Goal: Check status: Check status

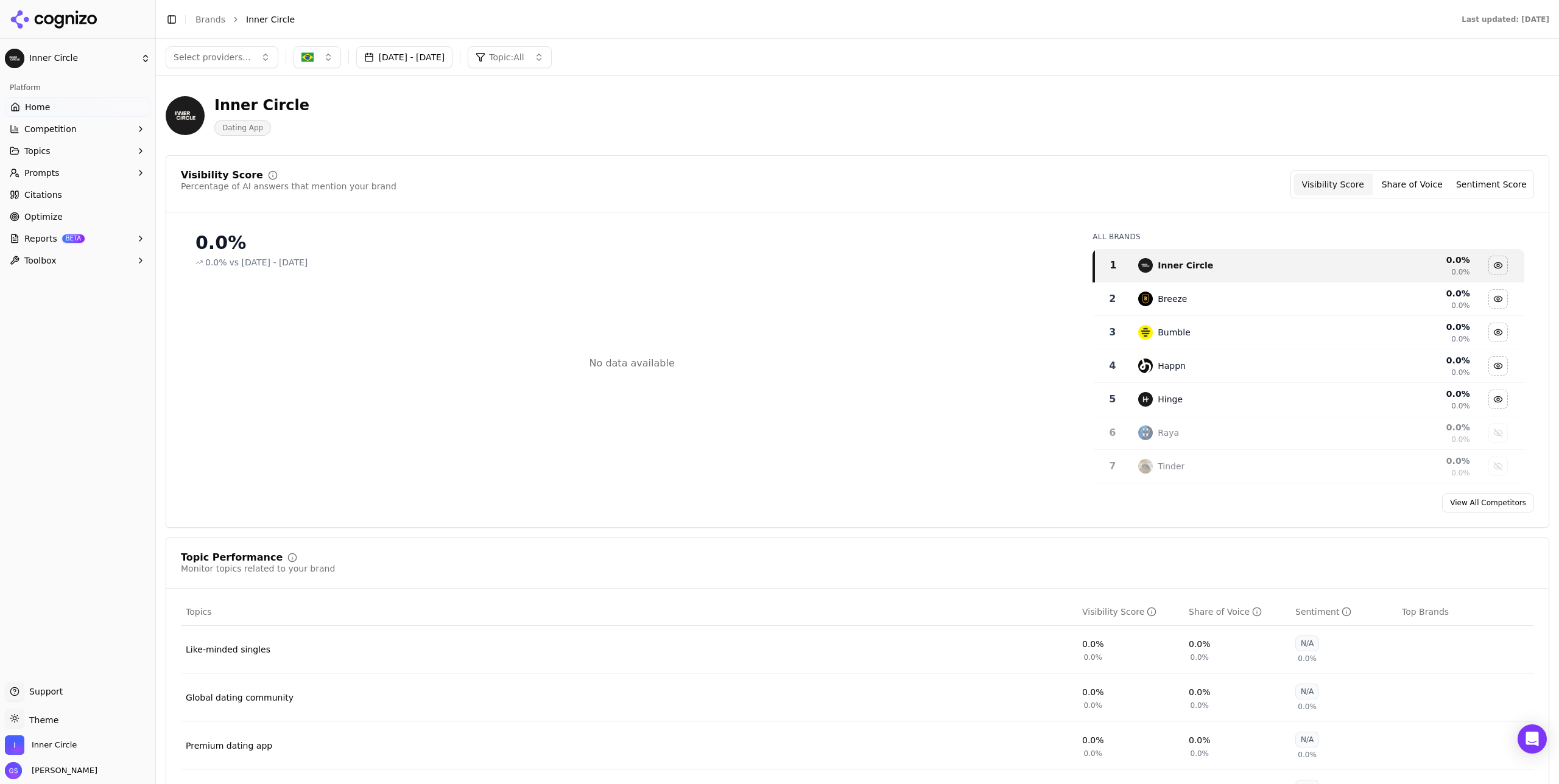
click at [439, 53] on button "[DATE] - [DATE]" at bounding box center [405, 57] width 97 height 22
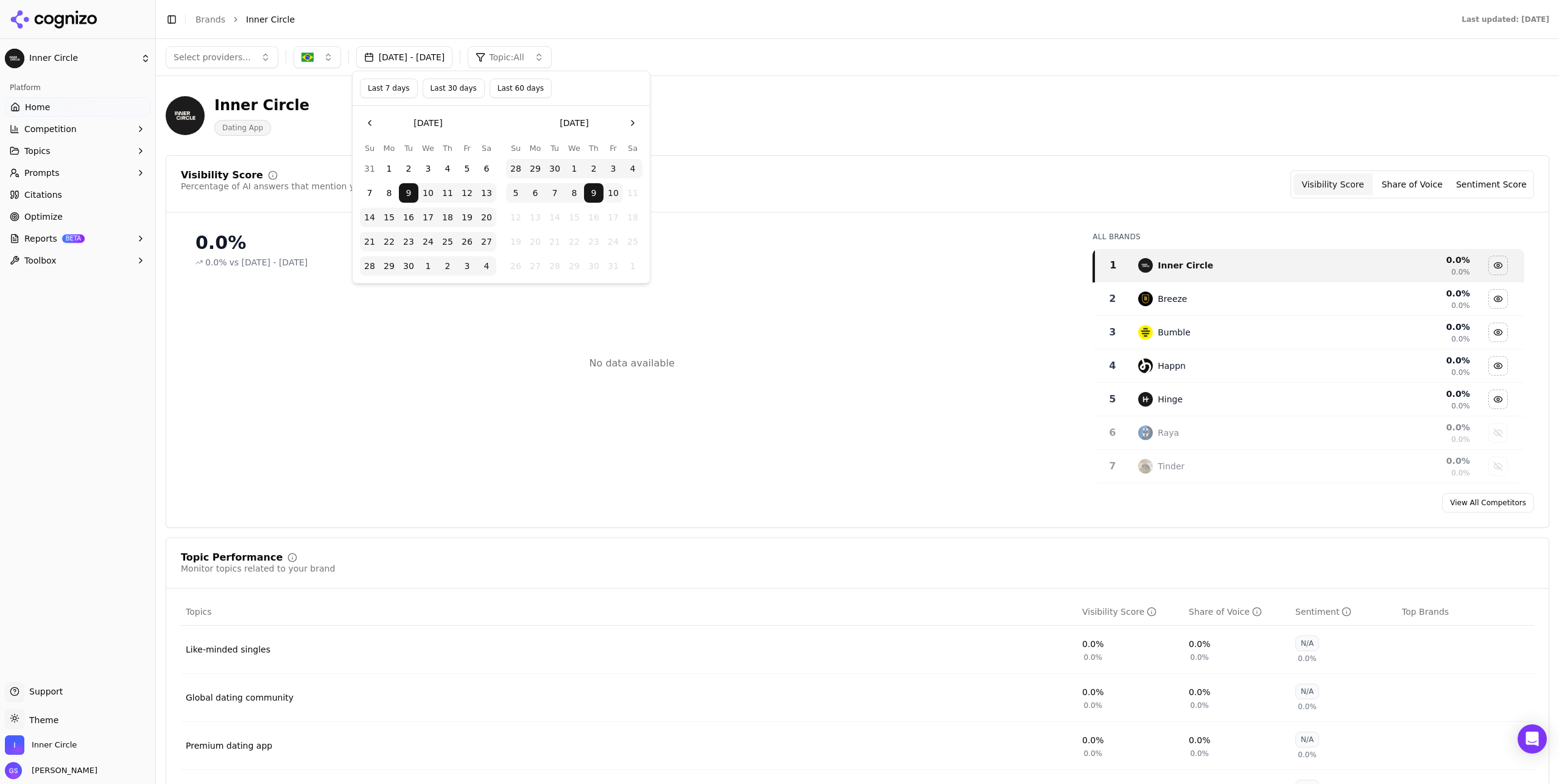
click at [527, 90] on button "Last 60 days" at bounding box center [520, 88] width 62 height 19
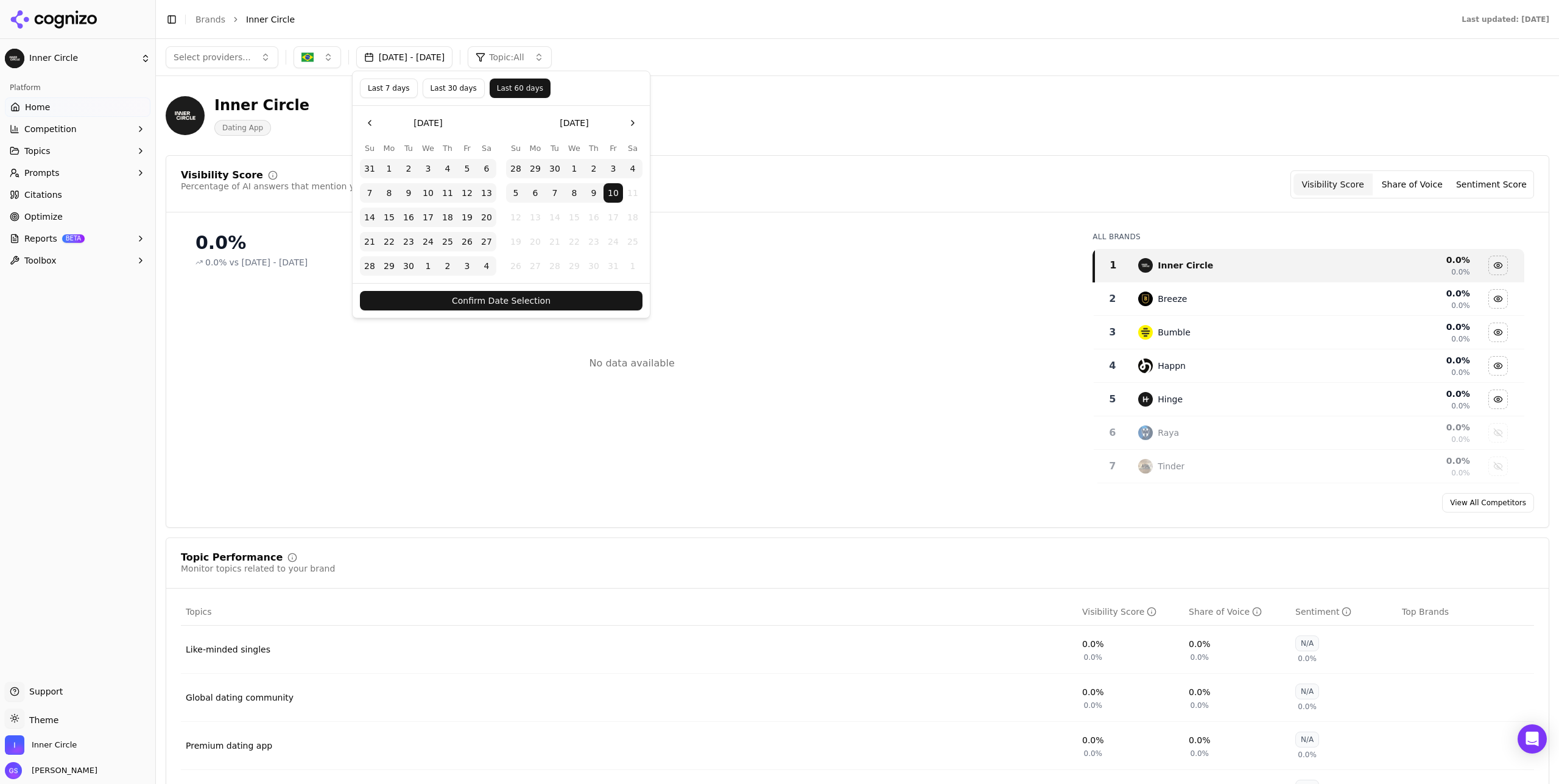
click at [534, 302] on button "Confirm Date Selection" at bounding box center [501, 300] width 283 height 19
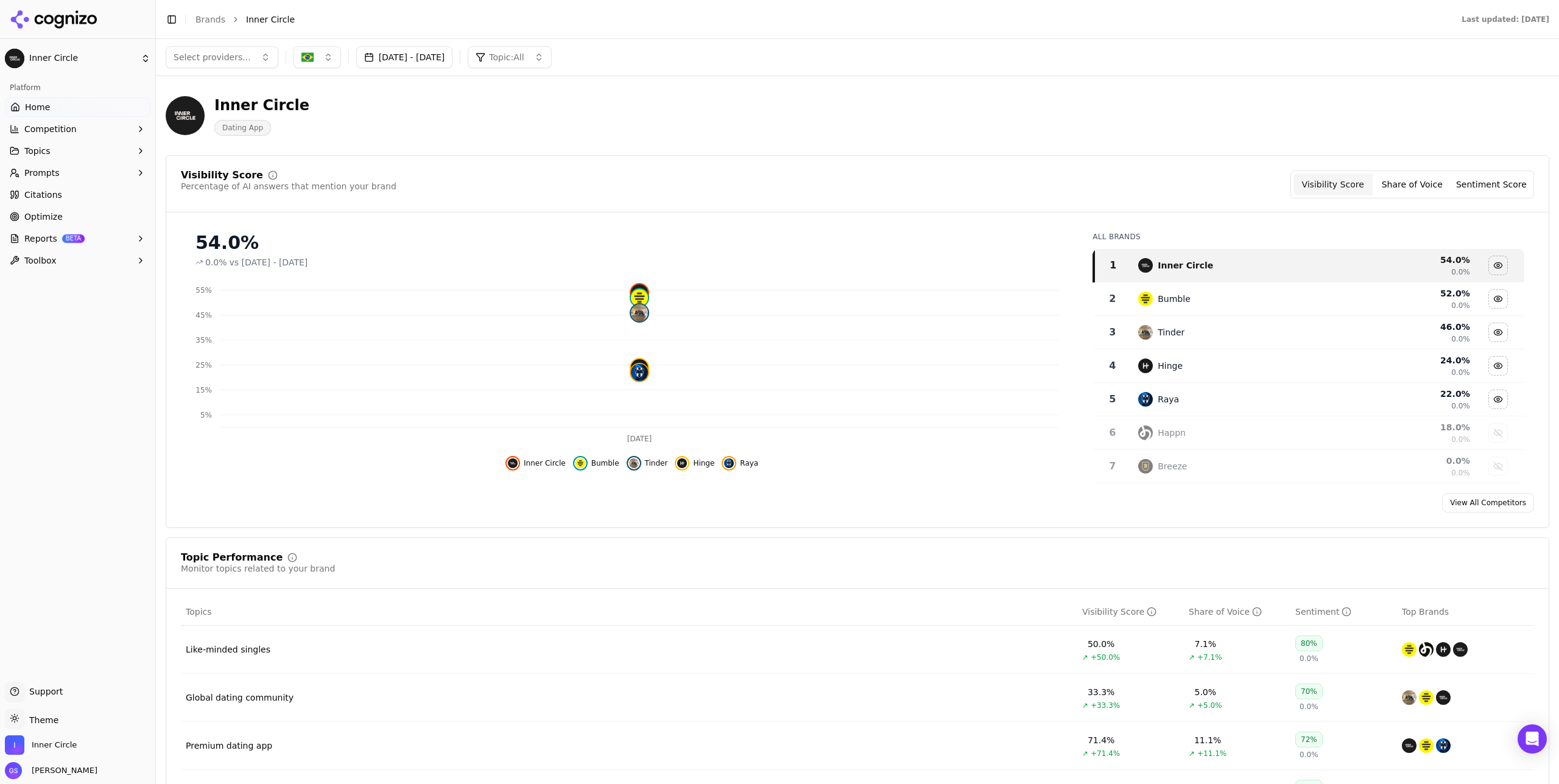
click at [330, 58] on button "button" at bounding box center [317, 57] width 48 height 22
click at [332, 126] on span "Argentina" at bounding box center [356, 125] width 89 height 12
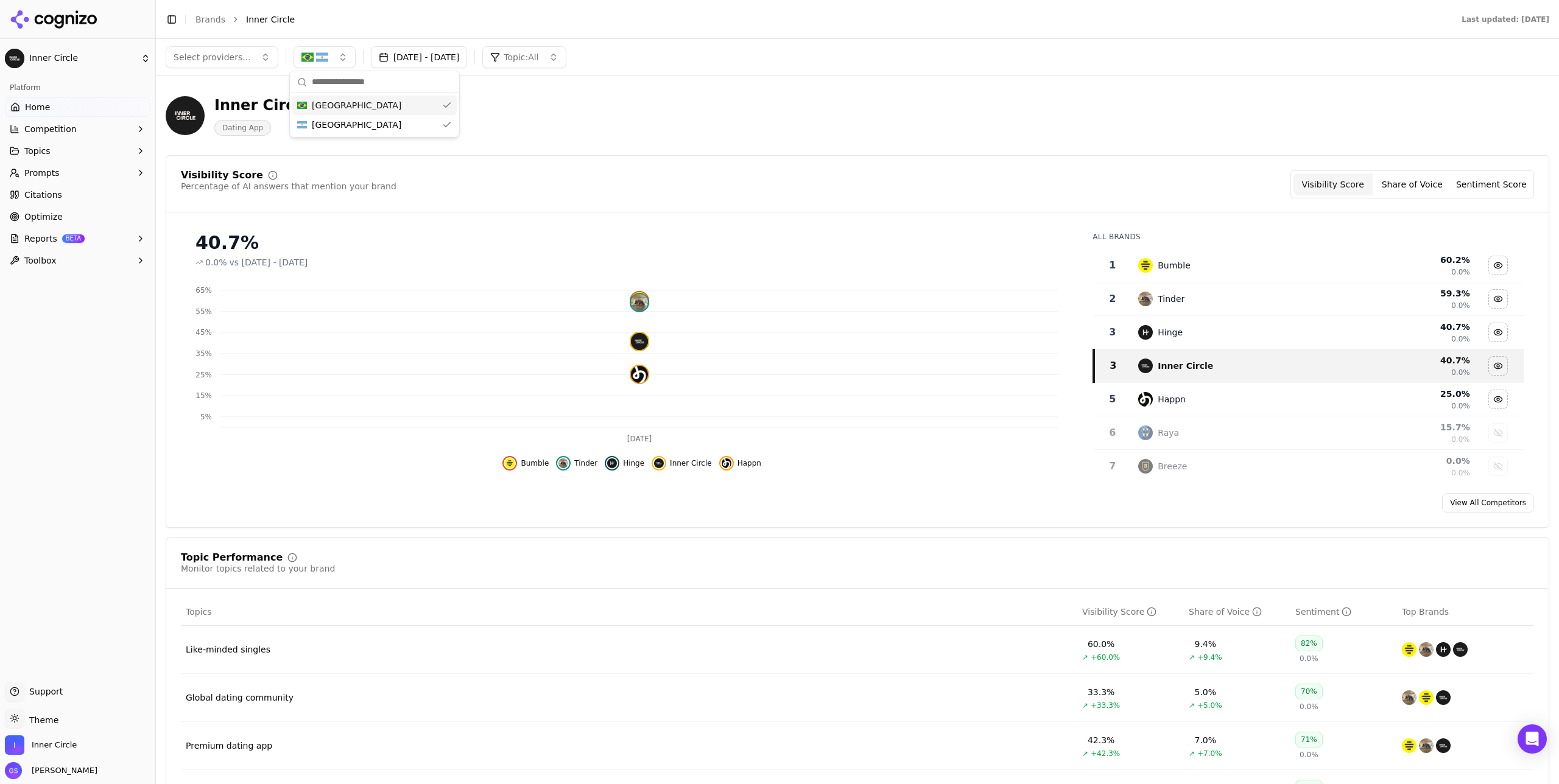
click at [400, 107] on div "Brazil" at bounding box center [374, 105] width 164 height 19
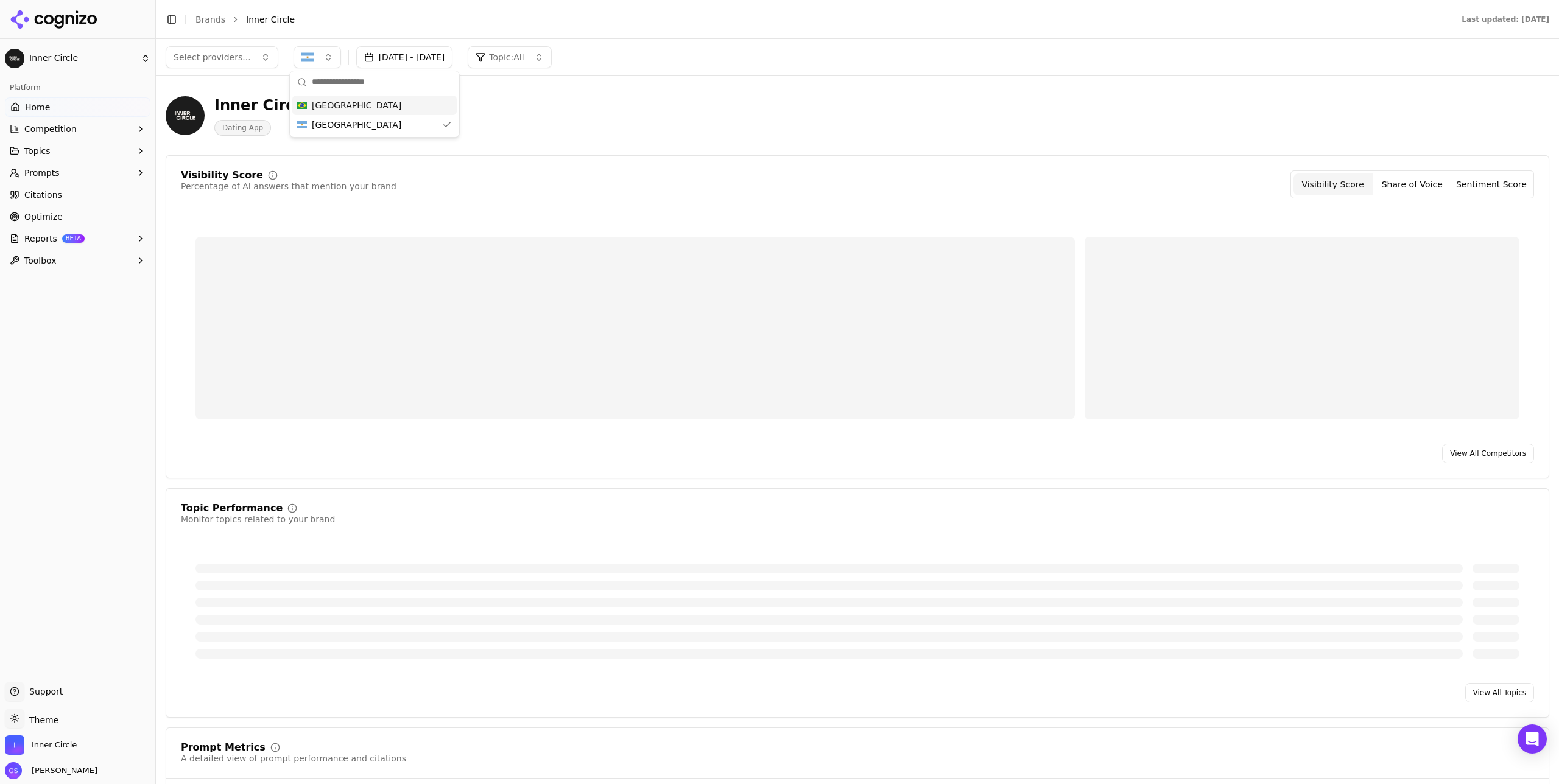
click at [669, 110] on div "Inner Circle Dating App" at bounding box center [438, 115] width 546 height 40
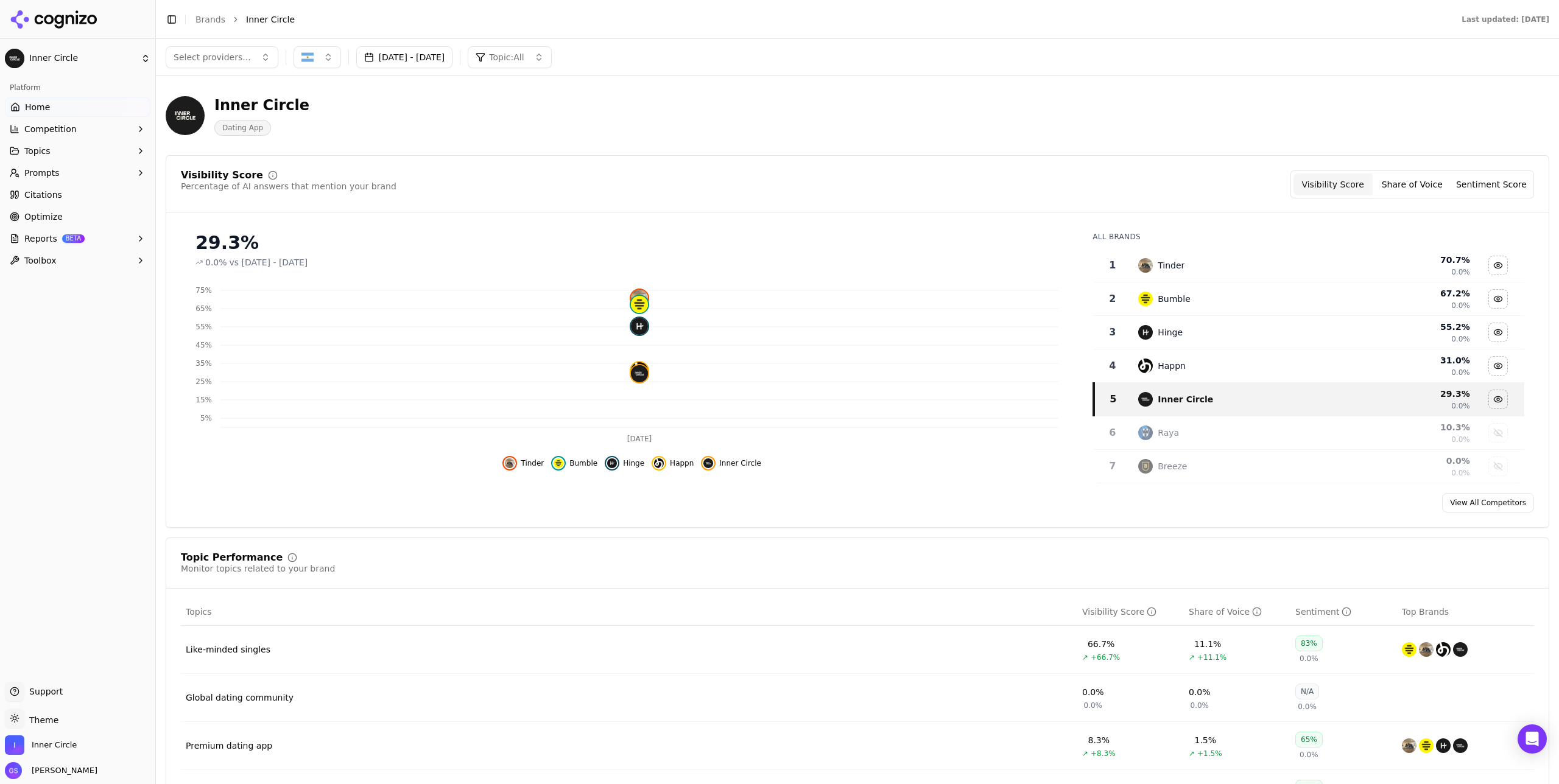
click at [302, 58] on img "button" at bounding box center [308, 58] width 12 height 12
click at [326, 105] on span "Brazil" at bounding box center [356, 105] width 89 height 12
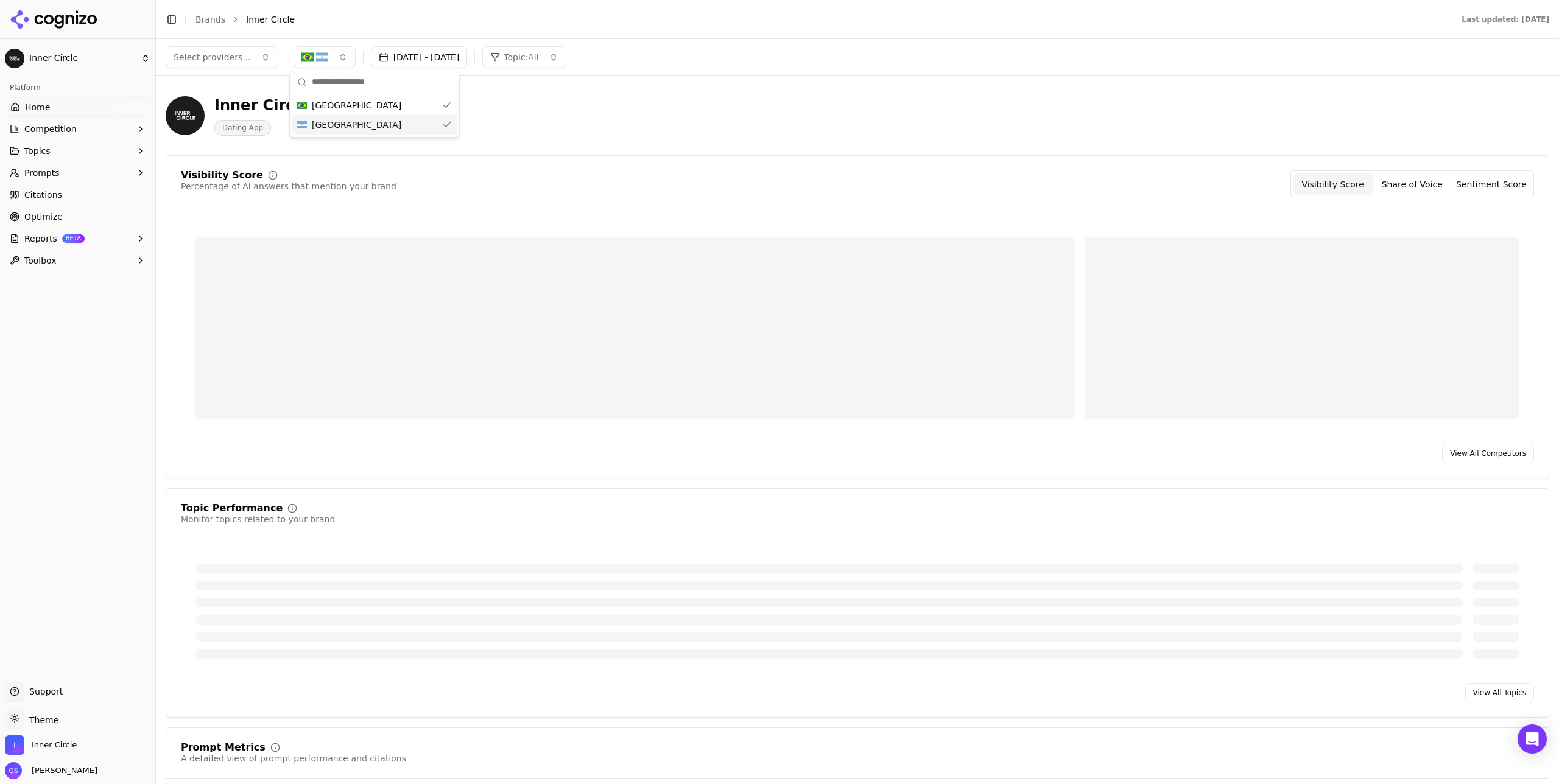
click at [332, 119] on span "Argentina" at bounding box center [356, 125] width 89 height 12
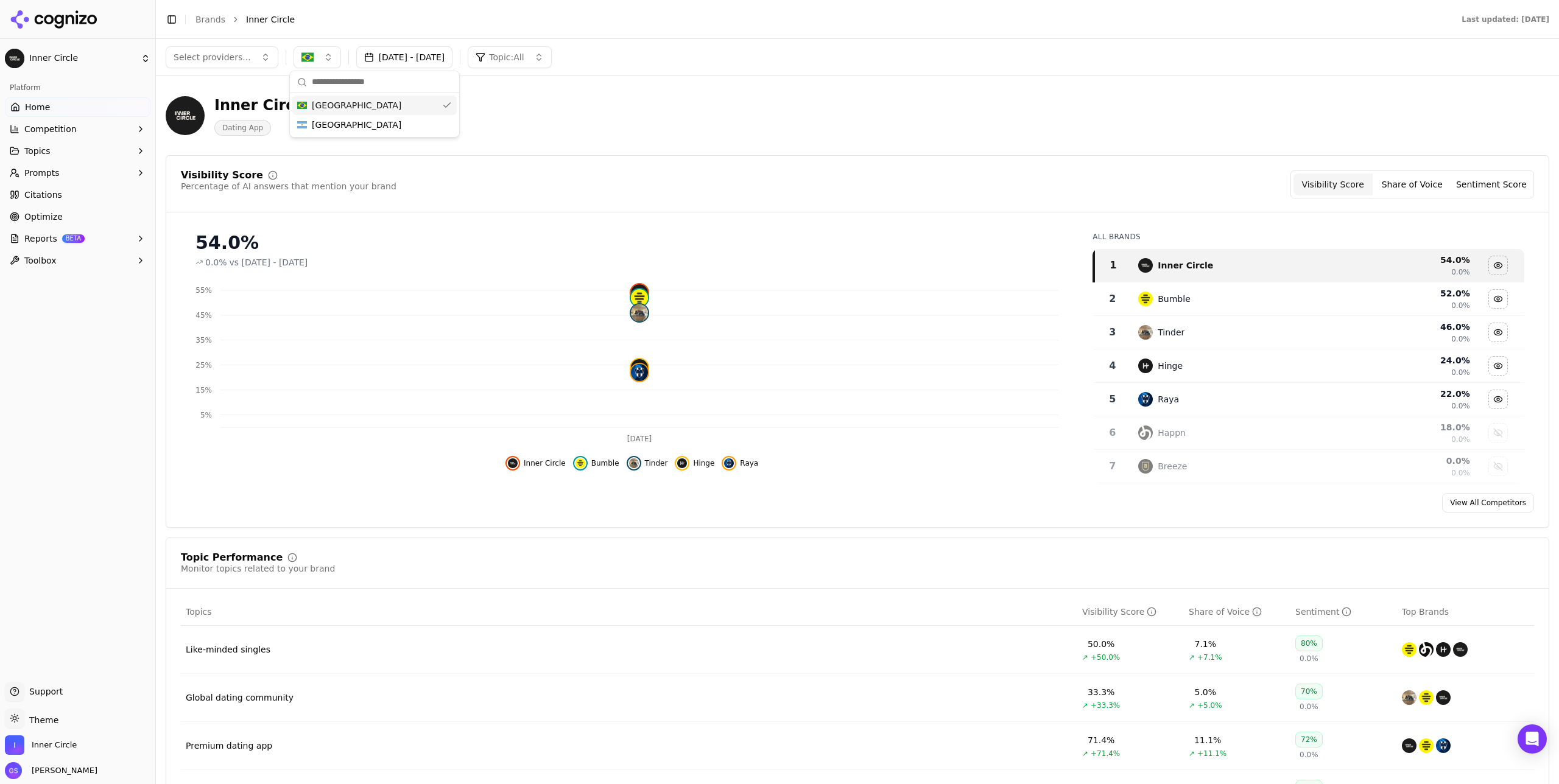
click at [594, 100] on div "Inner Circle Dating App" at bounding box center [438, 115] width 546 height 40
